Goal: Task Accomplishment & Management: Manage account settings

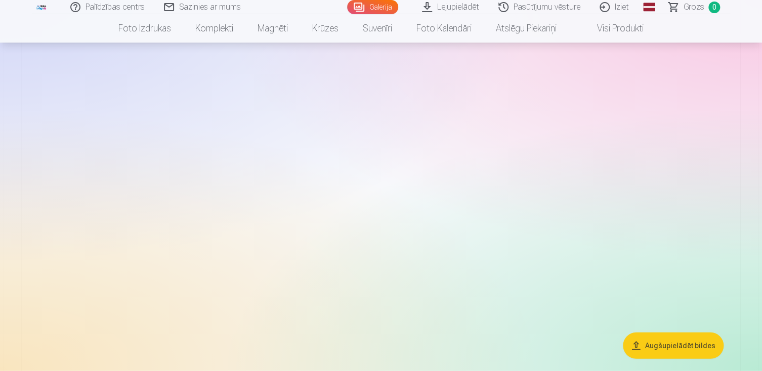
scroll to position [1164, 0]
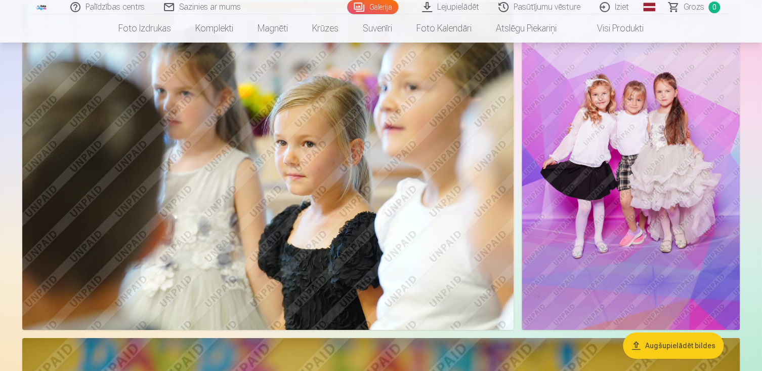
click at [650, 111] on img at bounding box center [631, 166] width 218 height 328
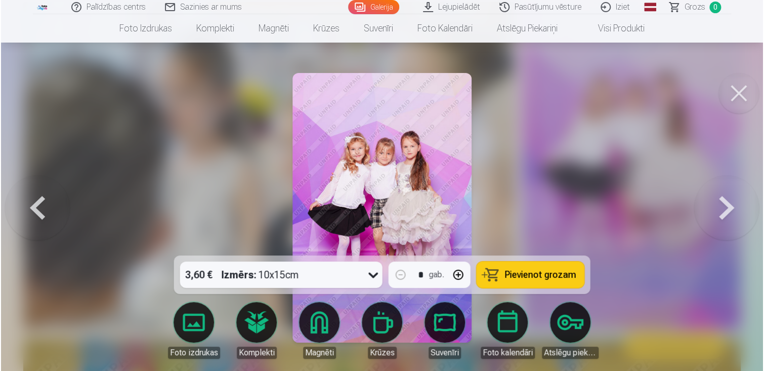
scroll to position [1574, 0]
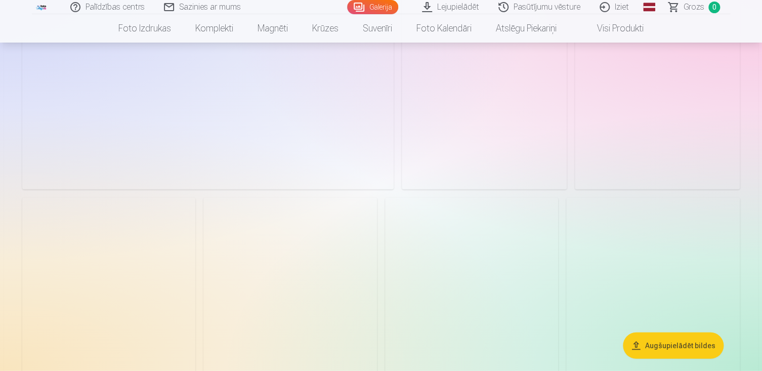
scroll to position [3022, 0]
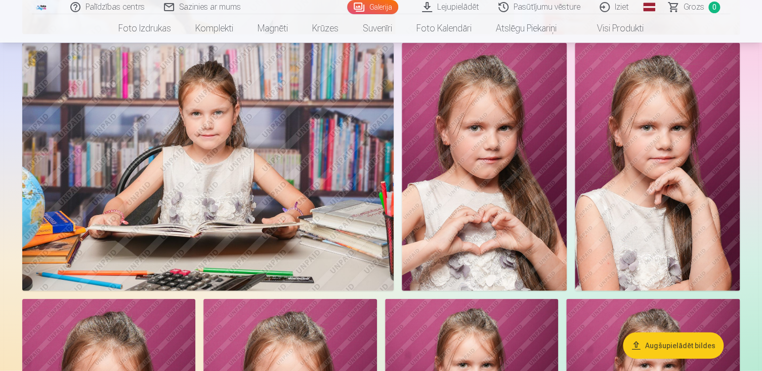
click at [616, 9] on link "Iziet" at bounding box center [615, 7] width 49 height 14
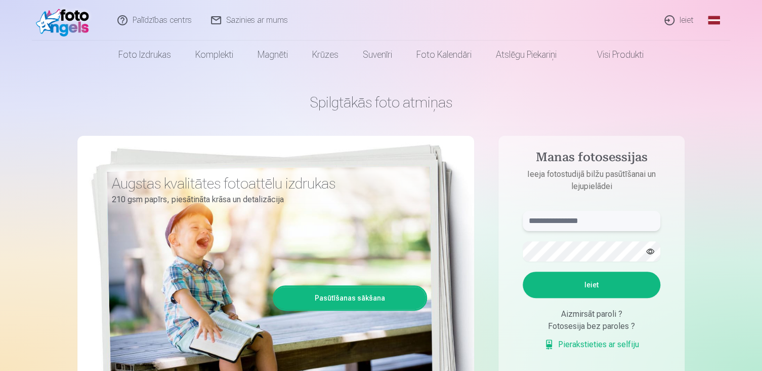
click at [573, 212] on input "text" at bounding box center [592, 221] width 138 height 20
type input "**********"
click at [523, 271] on button "Ieiet" at bounding box center [592, 284] width 138 height 26
